Goal: Navigation & Orientation: Go to known website

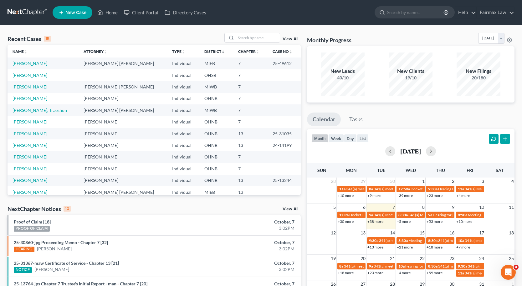
click at [443, 37] on div "Monthly Progress Bankruptcy Bankruptcy October 2025 September 2025 August 2025 …" at bounding box center [410, 39] width 207 height 13
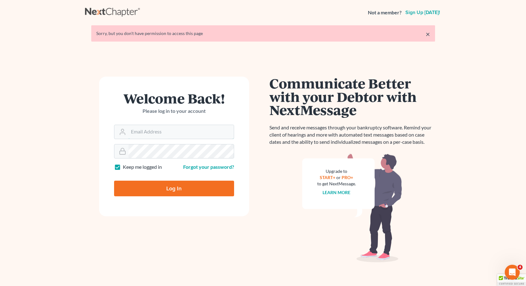
type input "[EMAIL_ADDRESS][DOMAIN_NAME]"
click at [174, 188] on input "Log In" at bounding box center [174, 189] width 120 height 16
type input "Thinking..."
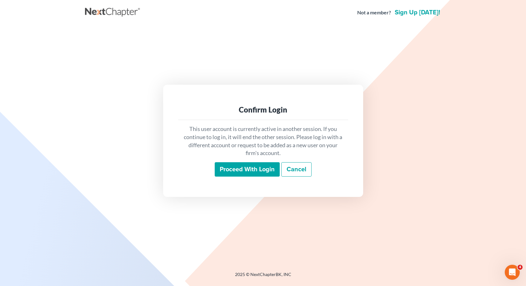
click at [277, 169] on input "Proceed with login" at bounding box center [247, 169] width 65 height 14
